Goal: Transaction & Acquisition: Purchase product/service

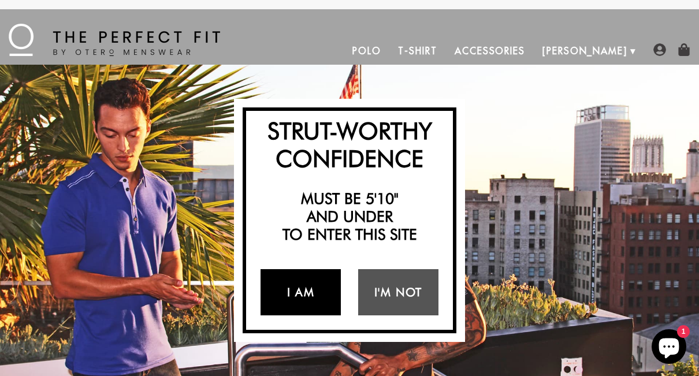
click at [300, 289] on link "I Am" at bounding box center [300, 292] width 80 height 46
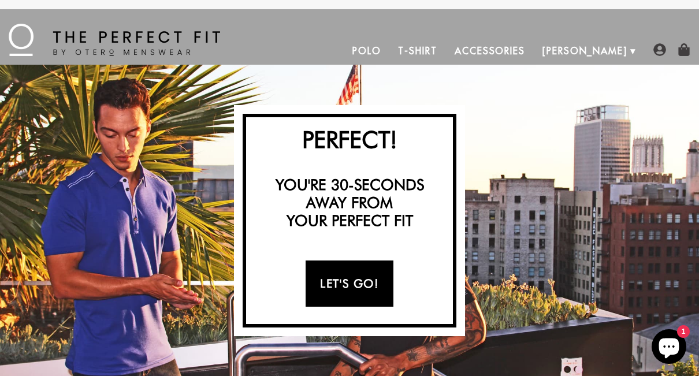
click at [363, 279] on link "Let's Go!" at bounding box center [348, 283] width 87 height 46
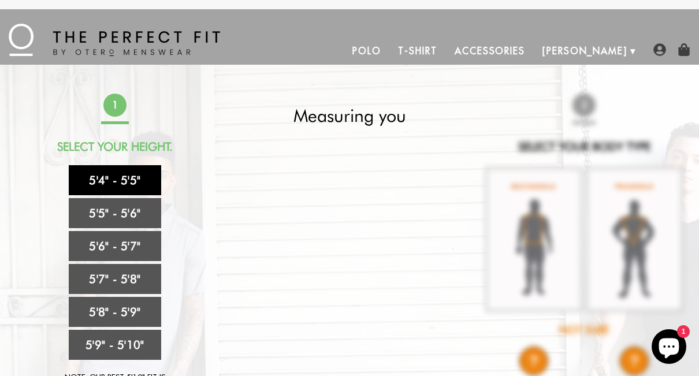
click at [128, 179] on link "5'4" - 5'5"" at bounding box center [115, 180] width 92 height 30
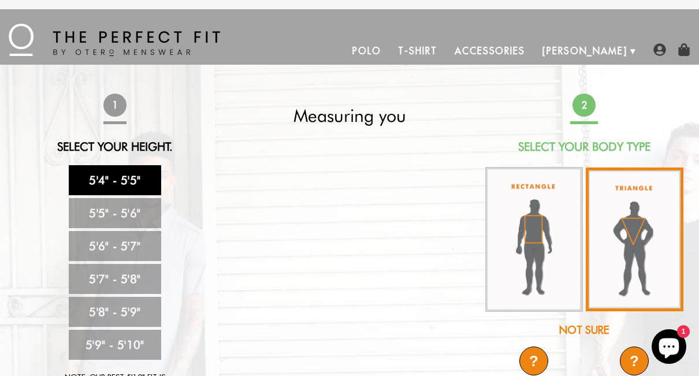
click at [644, 244] on img at bounding box center [634, 239] width 98 height 144
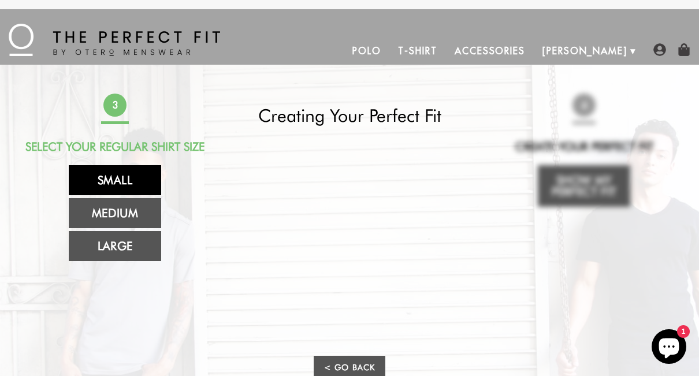
click at [129, 176] on link "Small" at bounding box center [115, 180] width 92 height 30
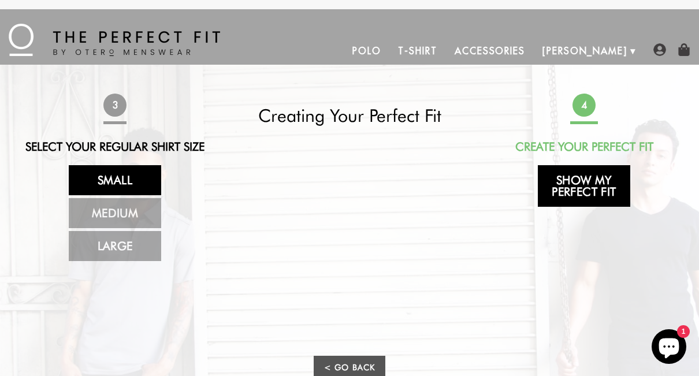
click at [599, 188] on link "Show My Perfect Fit" at bounding box center [583, 186] width 92 height 42
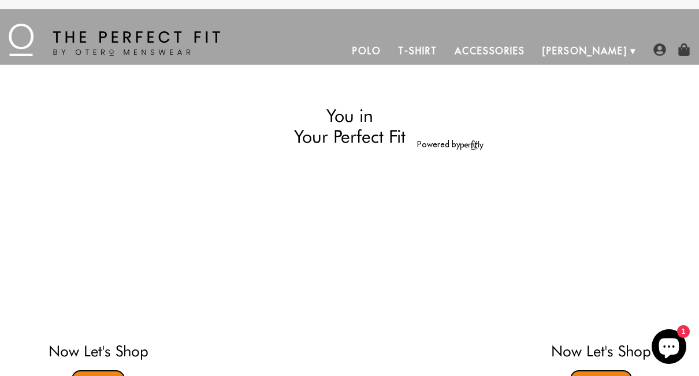
select select "triangle"
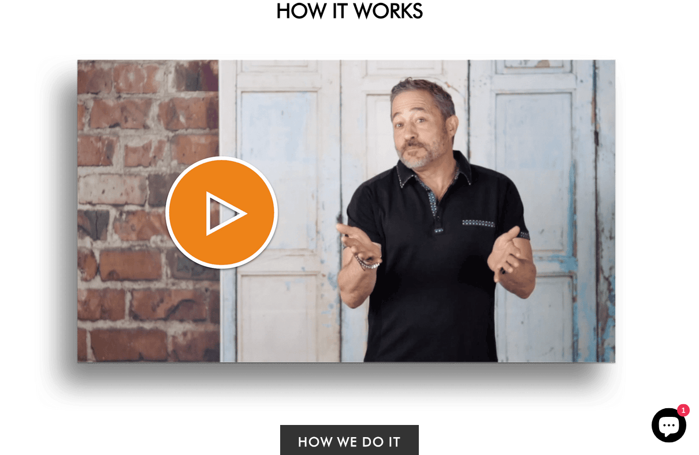
scroll to position [724, 0]
click at [225, 221] on img at bounding box center [330, 232] width 591 height 357
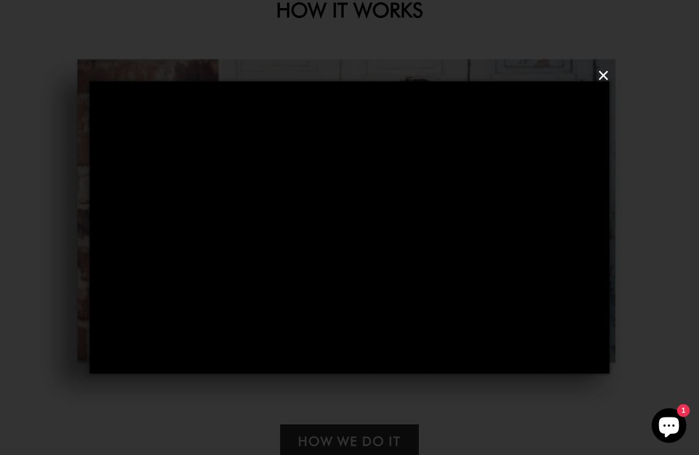
click at [603, 77] on button "×" at bounding box center [353, 75] width 520 height 35
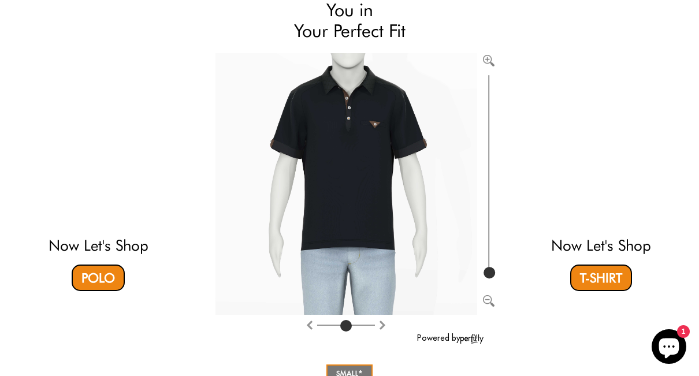
scroll to position [105, 0]
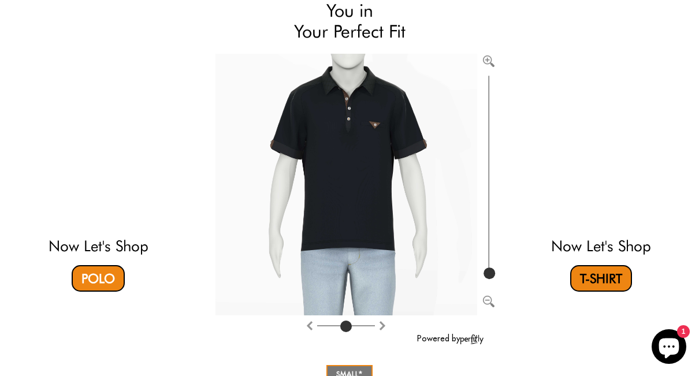
click at [603, 283] on link "T-Shirt" at bounding box center [601, 278] width 62 height 27
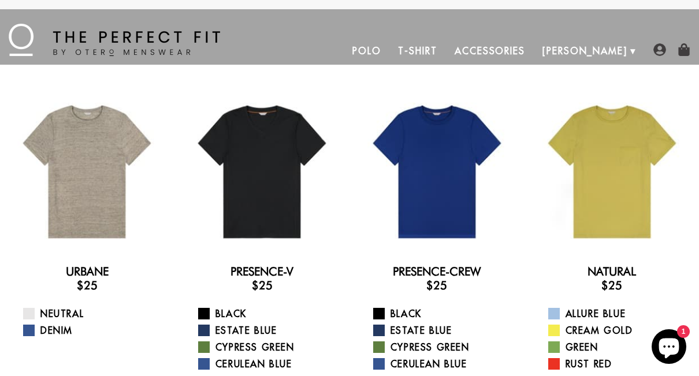
click at [352, 32] on div "MENU Polo T-Shirt Accessories Otero About Us How We Do It" at bounding box center [349, 36] width 699 height 55
click at [533, 53] on link "Accessories" at bounding box center [490, 51] width 88 height 28
click at [255, 277] on link "Presence-V" at bounding box center [261, 271] width 63 height 14
click at [424, 275] on link "Presence-Crew" at bounding box center [437, 271] width 88 height 14
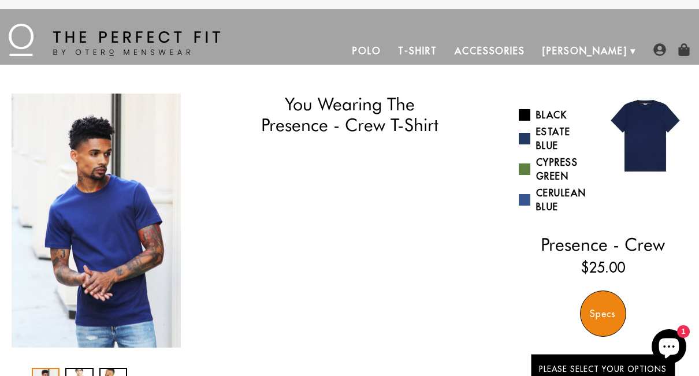
select select "triangle"
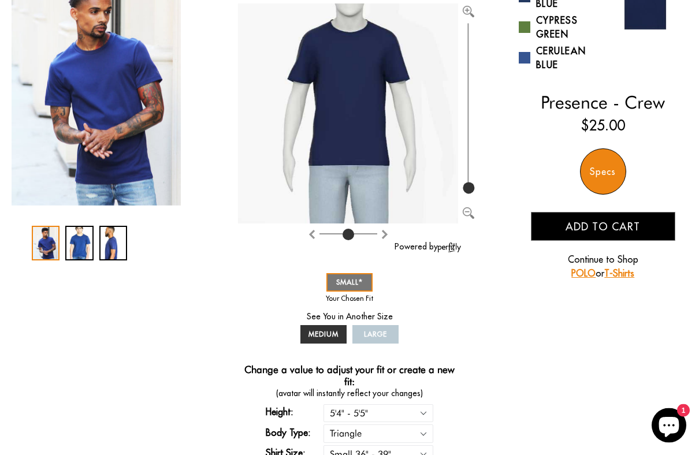
scroll to position [125, 0]
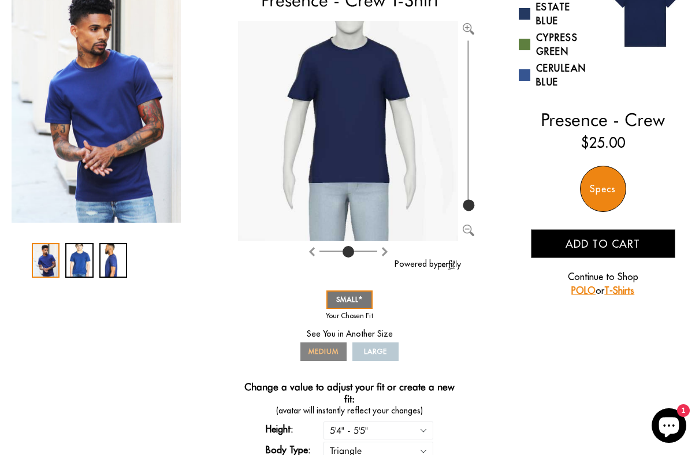
click at [316, 353] on span "MEDIUM" at bounding box center [323, 351] width 30 height 9
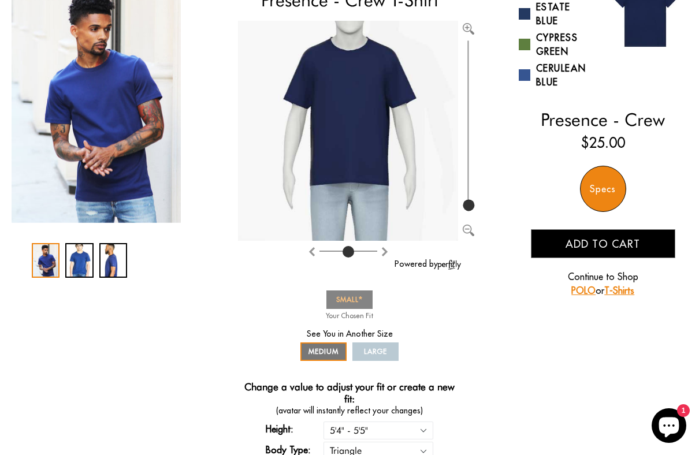
click at [348, 297] on span "SMALL" at bounding box center [349, 299] width 27 height 9
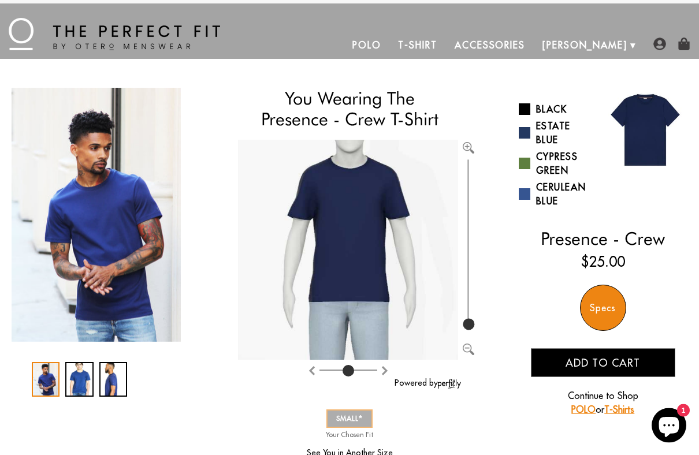
scroll to position [6, 0]
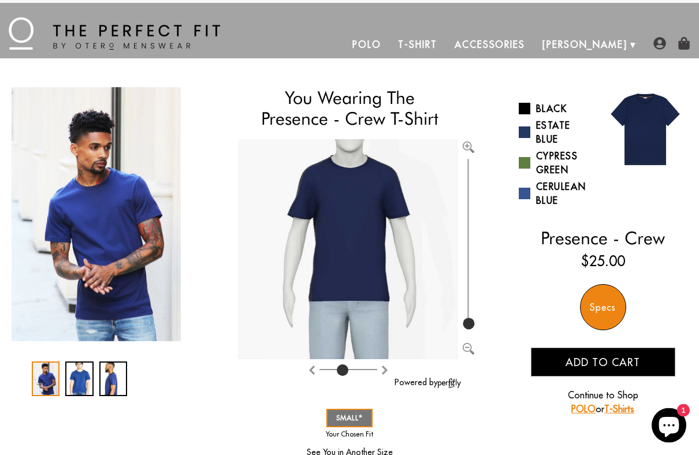
click at [340, 372] on input "range" at bounding box center [348, 372] width 58 height 1
type input "3"
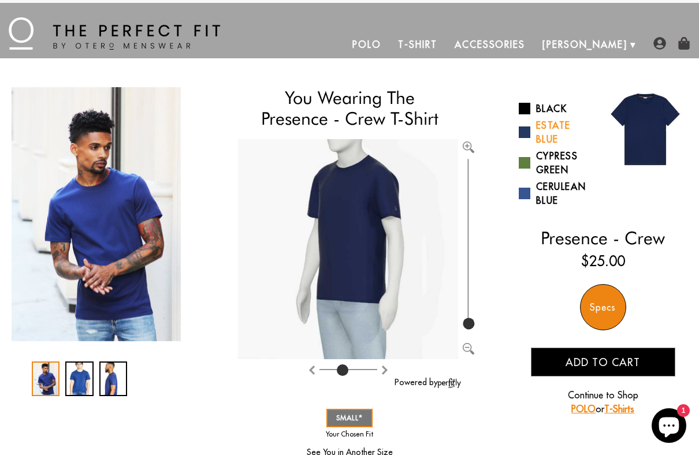
click at [550, 130] on link "Estate Blue" at bounding box center [556, 132] width 76 height 28
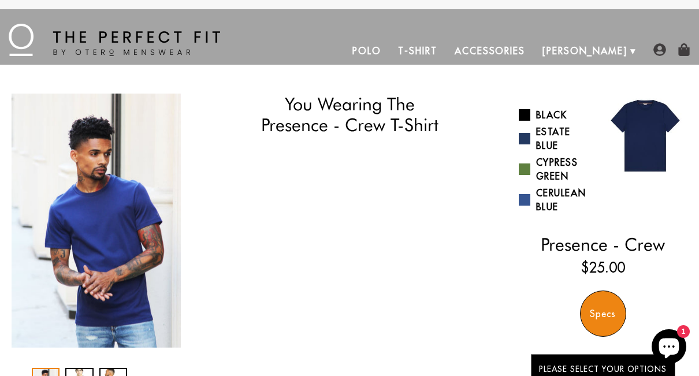
select select "triangle"
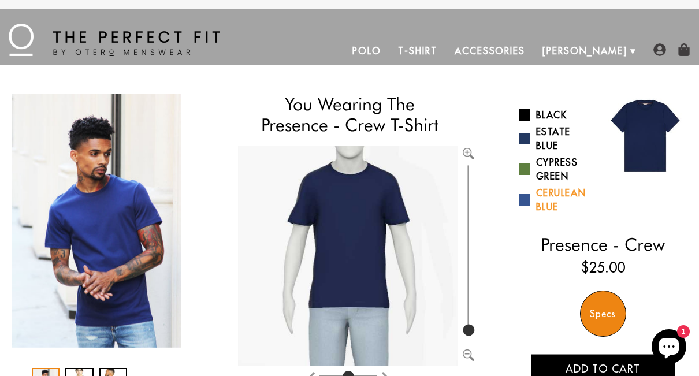
click at [546, 206] on link "Cerulean Blue" at bounding box center [556, 200] width 76 height 28
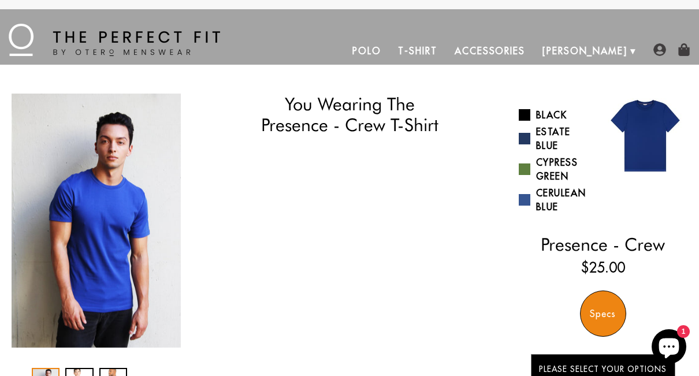
select select "triangle"
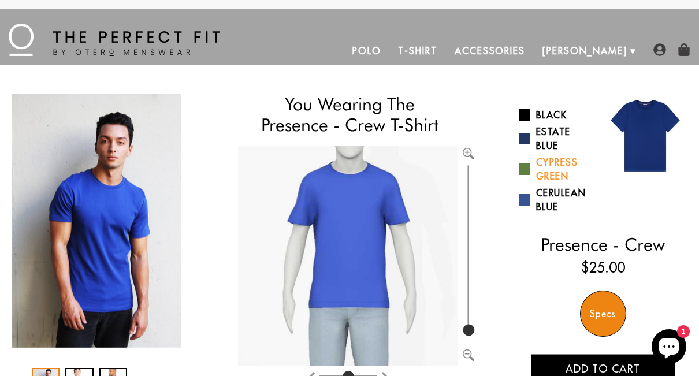
click at [553, 166] on link "Cypress Green" at bounding box center [556, 169] width 76 height 28
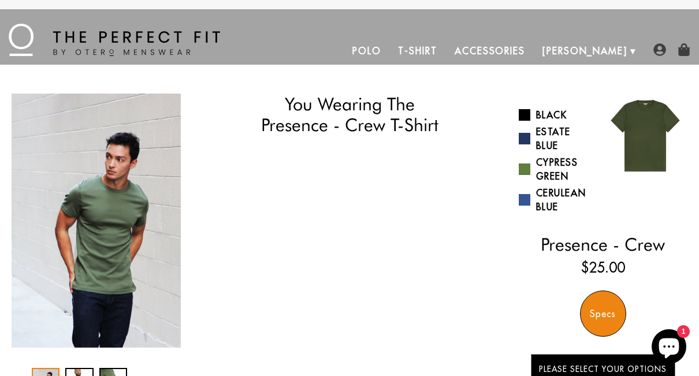
select select "triangle"
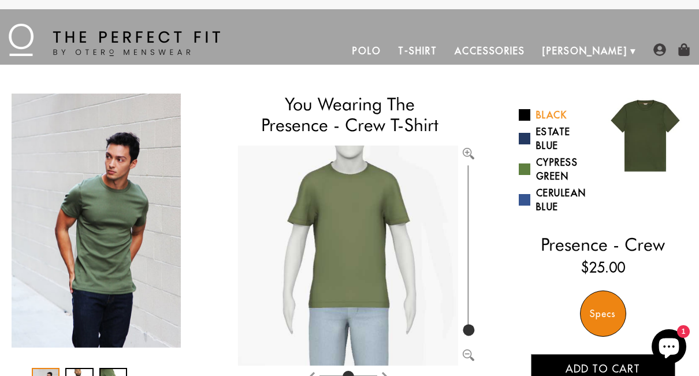
click at [544, 117] on link "Black" at bounding box center [556, 115] width 76 height 14
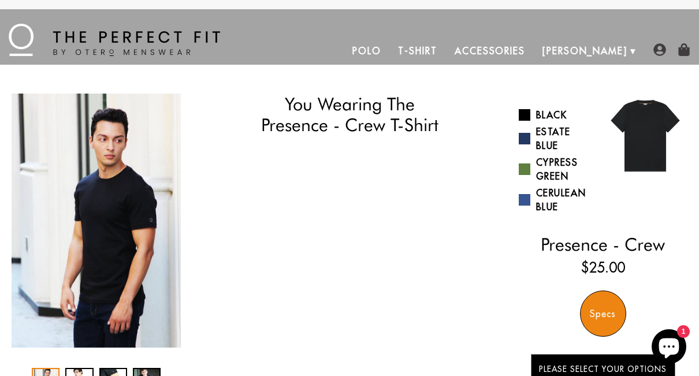
select select "triangle"
